Goal: Information Seeking & Learning: Learn about a topic

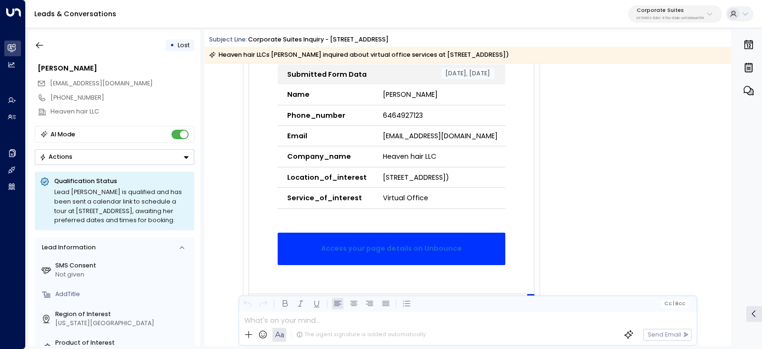
scroll to position [238, 0]
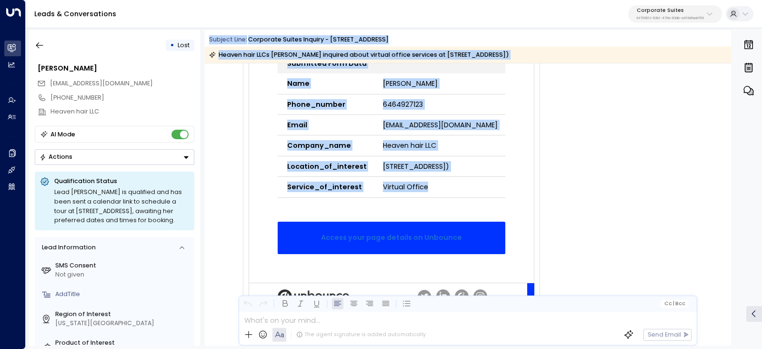
drag, startPoint x: 205, startPoint y: 40, endPoint x: 461, endPoint y: 221, distance: 313.0
click at [461, 221] on div "Subject Line: Corporate Suites Inquiry - 2 Park Avenue Heaven hair LLCs Joslyn …" at bounding box center [468, 187] width 526 height 315
copy div "Subject Line: Corporate Suites Inquiry - 2 Park Avenue Heaven hair LLCs Joslyn …"
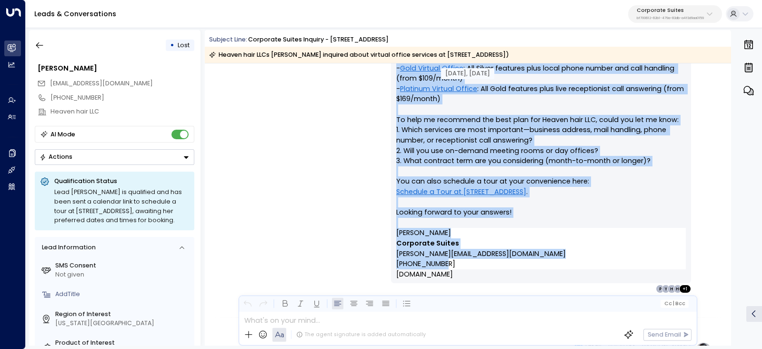
scroll to position [655, 0]
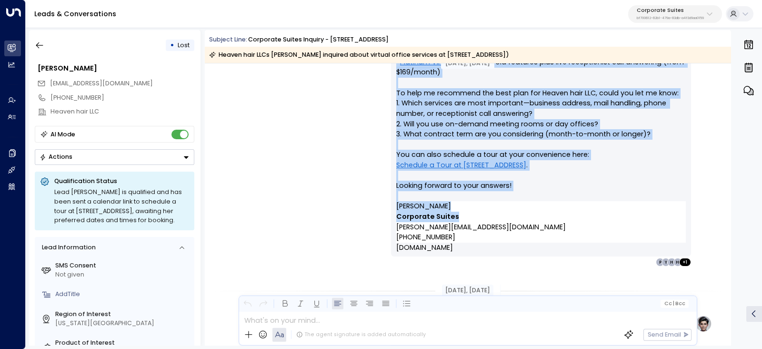
drag, startPoint x: 614, startPoint y: 194, endPoint x: 649, endPoint y: 218, distance: 41.5
click at [649, 218] on div "Olivia • 03:30 PM • Email Hi Joslyn, Thanks for your interest in our virtual of…" at bounding box center [541, 108] width 300 height 317
copy div "Email Hi Joslyn, Thanks for your interest in our virtual office solutions at 2 …"
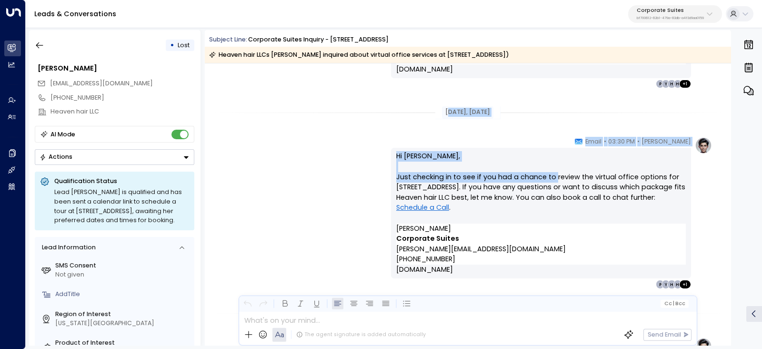
scroll to position [893, 0]
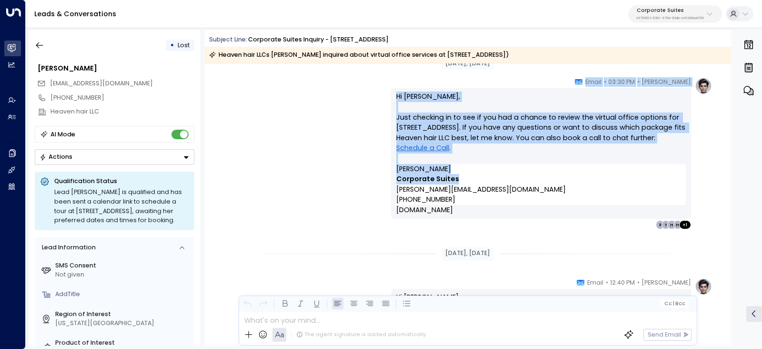
drag, startPoint x: 440, startPoint y: 111, endPoint x: 560, endPoint y: 180, distance: 137.6
click at [560, 180] on div "Jul 25, 1 month ago Olivia • 03:30 PM • Email Hi Joslyn, Thanks for your intere…" at bounding box center [468, 139] width 526 height 1936
copy div "ul 25, 1 month ago Olivia • 03:30 PM • Email Hi Joslyn, Just checking in to see…"
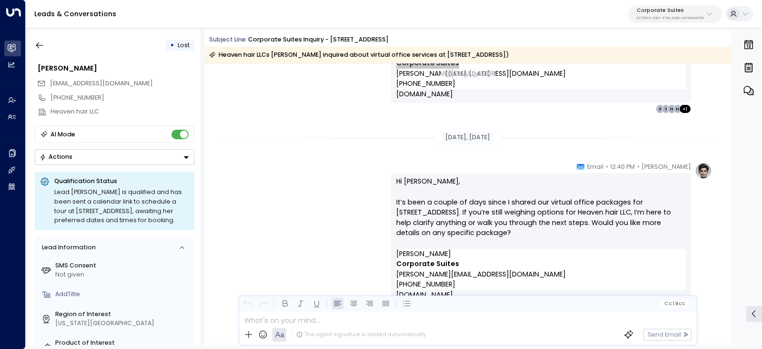
scroll to position [1012, 0]
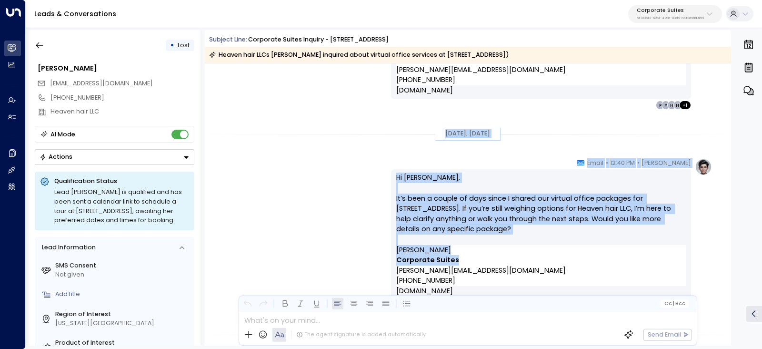
drag, startPoint x: 443, startPoint y: 139, endPoint x: 499, endPoint y: 260, distance: 133.4
click at [499, 260] on div "Jul 25, 1 month ago Olivia • 03:30 PM • Email Hi Joslyn, Just checking in to se…" at bounding box center [468, 19] width 526 height 1936
copy div "Jul 28, 1 month ago Olivia • 12:40 PM • Email Hi Joslyn, It’s been a couple of …"
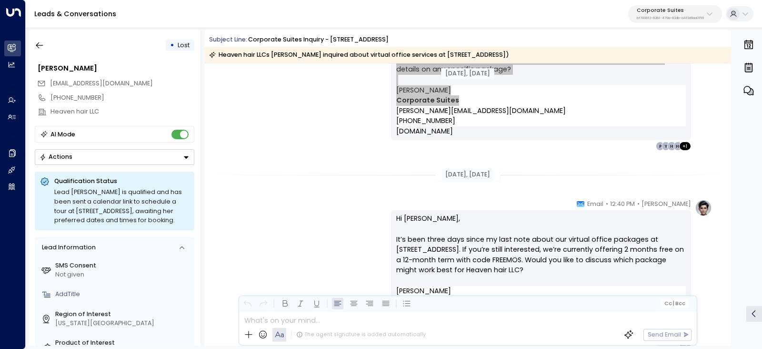
scroll to position [1191, 0]
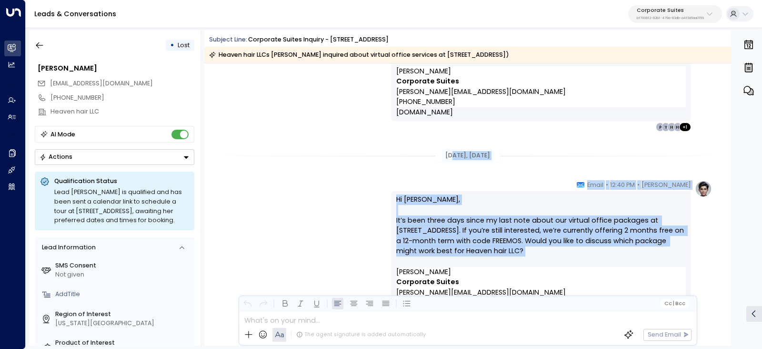
drag, startPoint x: 445, startPoint y: 152, endPoint x: 546, endPoint y: 256, distance: 144.9
copy div "l 31, 1 month ago Olivia • 12:40 PM • Email Hi Joslyn, It’s been three days sin…"
click at [394, 203] on div "Hi Joslyn, It’s been three days since my last note about our virtual office pac…" at bounding box center [541, 256] width 300 height 131
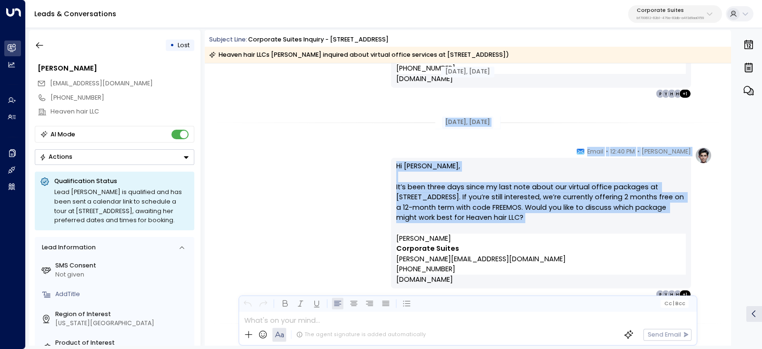
scroll to position [1250, 0]
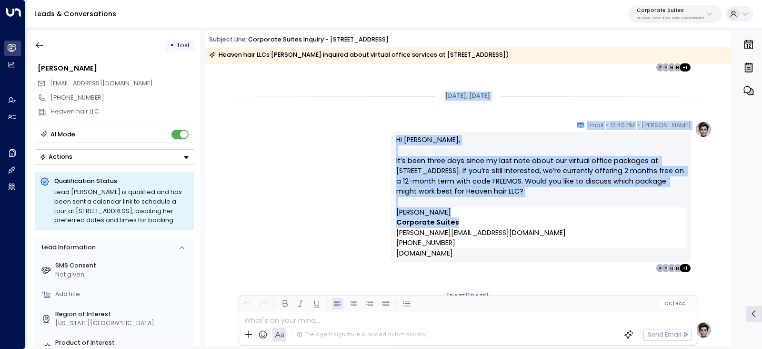
drag, startPoint x: 433, startPoint y: 154, endPoint x: 516, endPoint y: 219, distance: 104.8
copy div "Jul 31, 1 month ago Olivia • 12:40 PM • Email Hi Joslyn, It’s been three days s…"
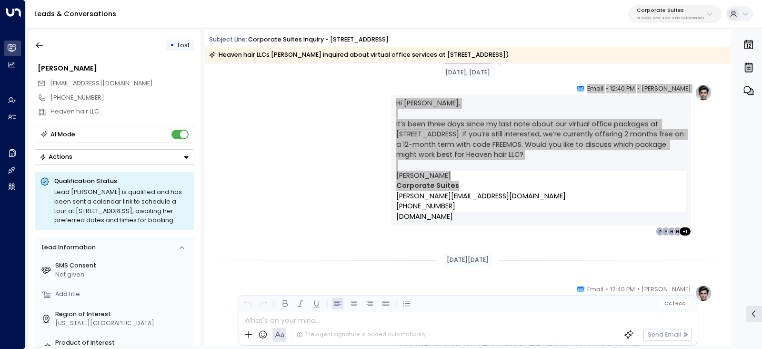
scroll to position [1429, 0]
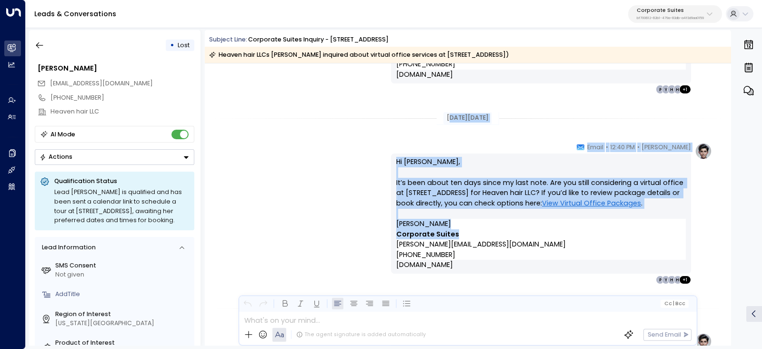
drag, startPoint x: 439, startPoint y: 118, endPoint x: 602, endPoint y: 233, distance: 199.8
copy div "ug 11, 24 days ago Olivia • 12:40 PM • Email Hi Joslyn, It’s been about ten day…"
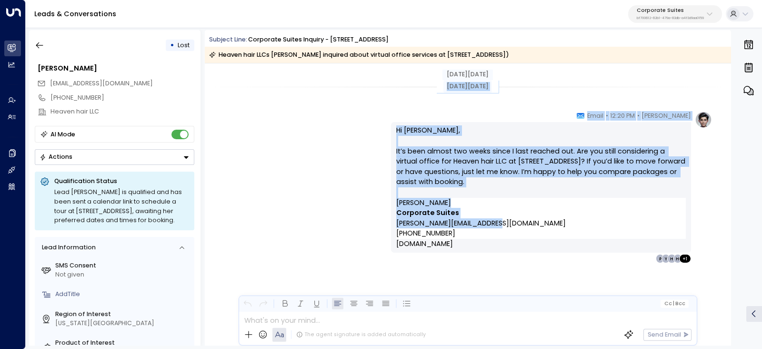
scroll to position [1653, 0]
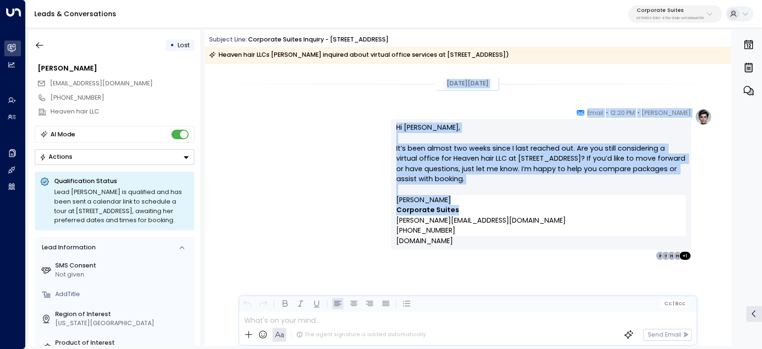
drag, startPoint x: 436, startPoint y: 189, endPoint x: 506, endPoint y: 209, distance: 73.3
copy div "Aug 18, 17 days ago Olivia • 12:20 PM • Email Hi Joslyn, It’s been almost two w…"
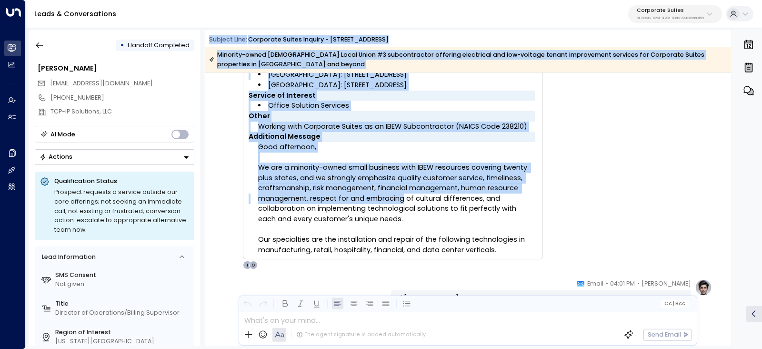
scroll to position [179, 0]
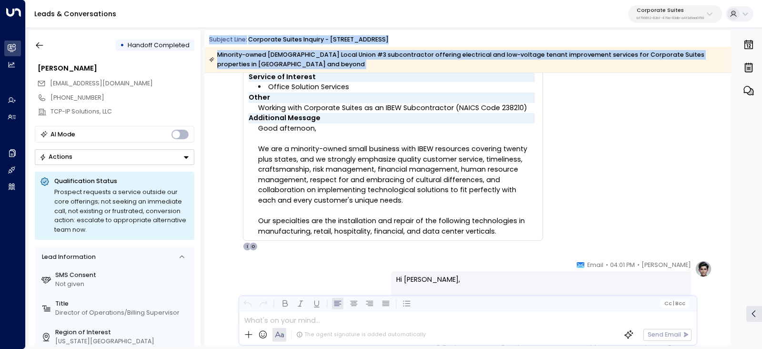
drag, startPoint x: 205, startPoint y: 36, endPoint x: 504, endPoint y: 230, distance: 355.8
click at [504, 230] on div "Subject Line: Corporate Suites Inquiry - [STREET_ADDRESS][DEMOGRAPHIC_DATA] Loc…" at bounding box center [468, 187] width 526 height 315
copy div "Subject Line: Corporate Suites Inquiry - [STREET_ADDRESS] [DEMOGRAPHIC_DATA] Lo…"
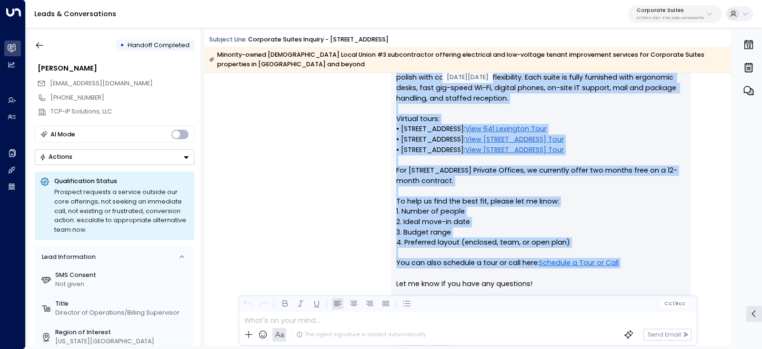
scroll to position [476, 0]
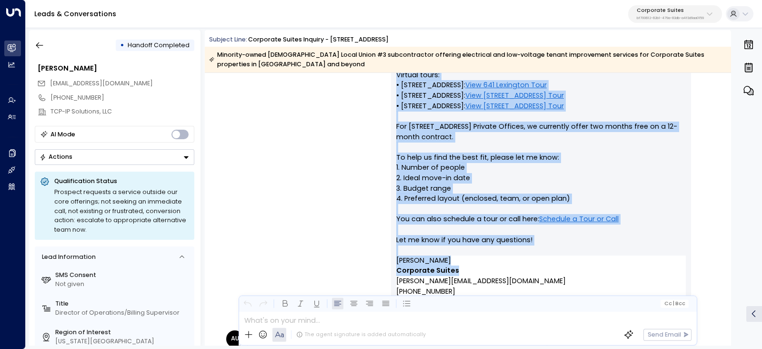
drag, startPoint x: 622, startPoint y: 79, endPoint x: 623, endPoint y: 256, distance: 176.7
click at [623, 256] on div "[PERSON_NAME] • 04:01 PM • Email Hi [PERSON_NAME], Thank you for reaching out a…" at bounding box center [541, 142] width 300 height 358
copy div "• Email Hi [PERSON_NAME], Thank you for reaching out about Private Office solut…"
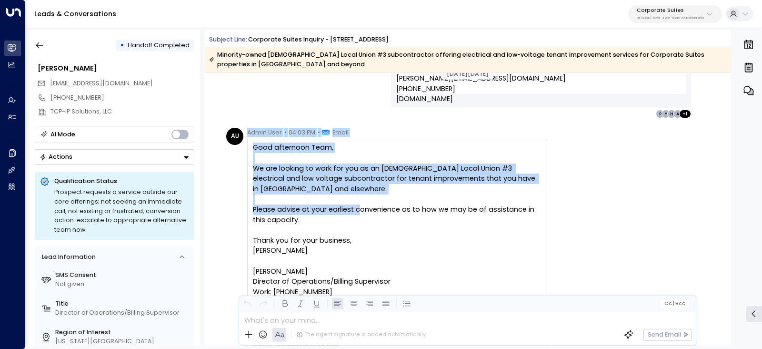
scroll to position [715, 0]
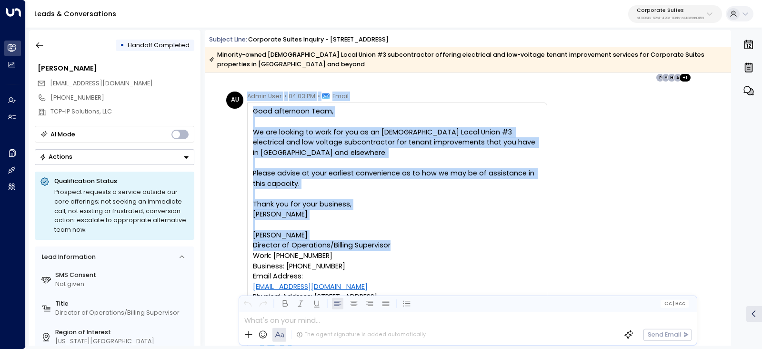
drag, startPoint x: 248, startPoint y: 143, endPoint x: 408, endPoint y: 226, distance: 180.5
click at [408, 226] on div "Admin User • 04:03 PM • Email Good afternoon Team, We are looking to work for y…" at bounding box center [397, 276] width 300 height 371
copy div "Admin User • 04:03 PM • Email Good afternoon Team, We are looking to work for y…"
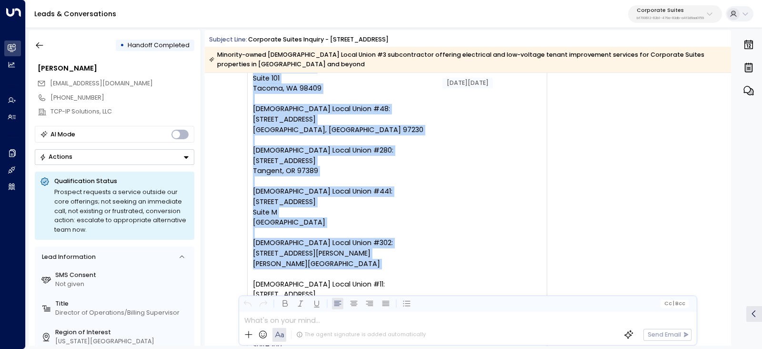
scroll to position [3810, 0]
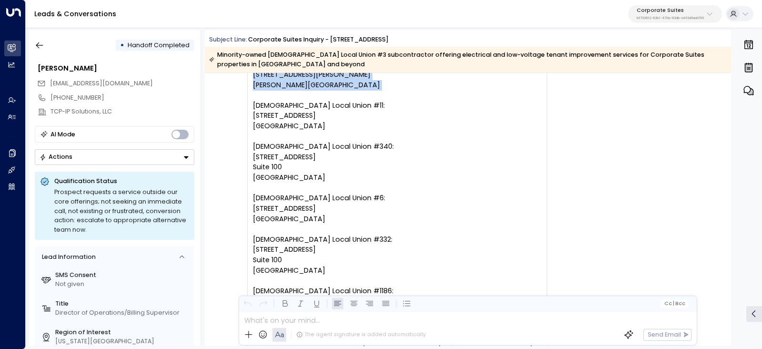
drag, startPoint x: 366, startPoint y: 218, endPoint x: 508, endPoint y: 257, distance: 147.2
copy div "Loremi • 26:23 DO • Sitam Co Adipisc, Elits doe tem incididu UTL-ET Doloremag a…"
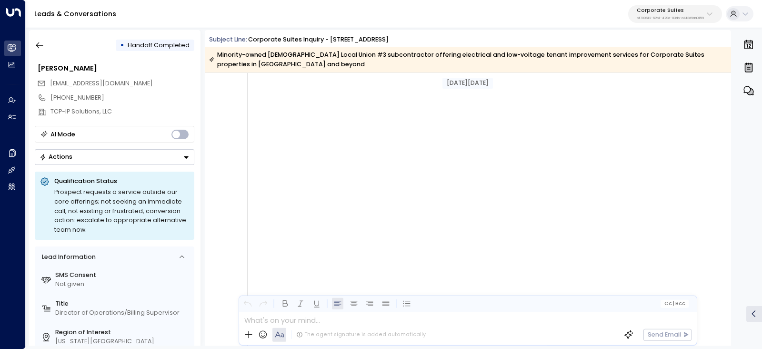
scroll to position [4644, 0]
